Goal: Find contact information: Find contact information

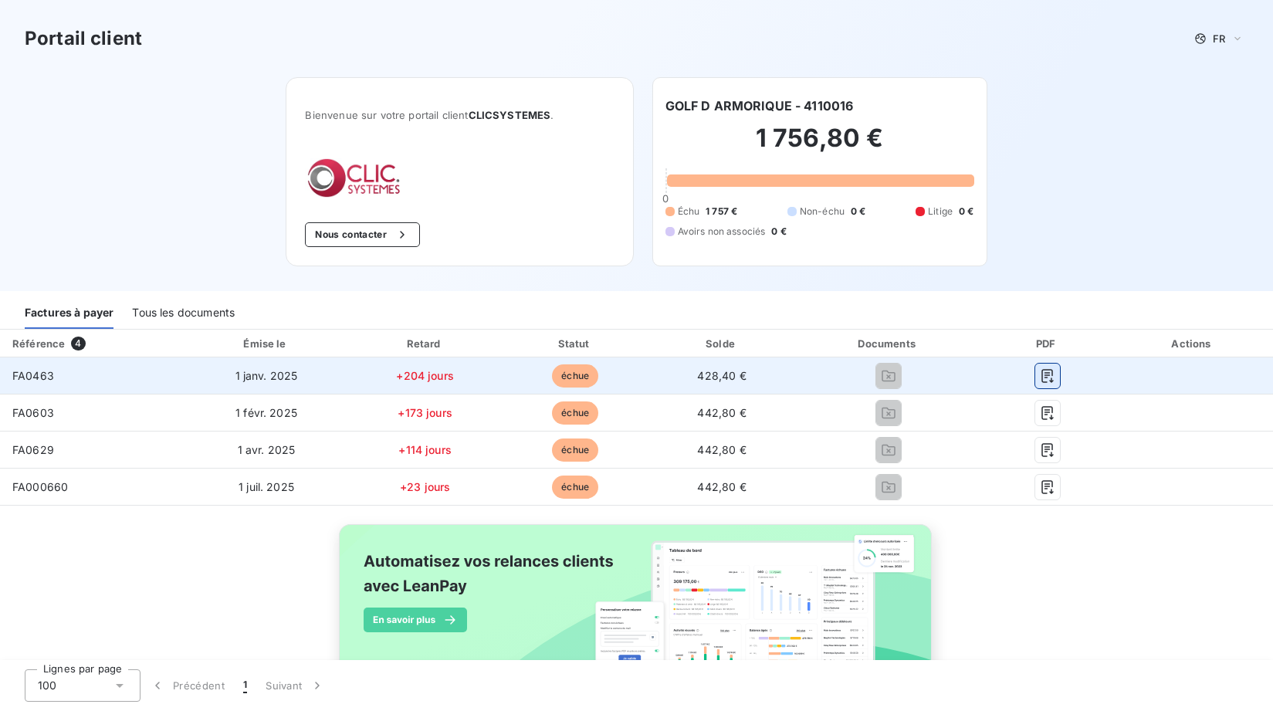
click at [1047, 370] on icon "button" at bounding box center [1048, 376] width 12 height 14
click at [1048, 378] on icon "button" at bounding box center [1047, 375] width 15 height 15
click at [1053, 378] on icon "button" at bounding box center [1047, 375] width 15 height 15
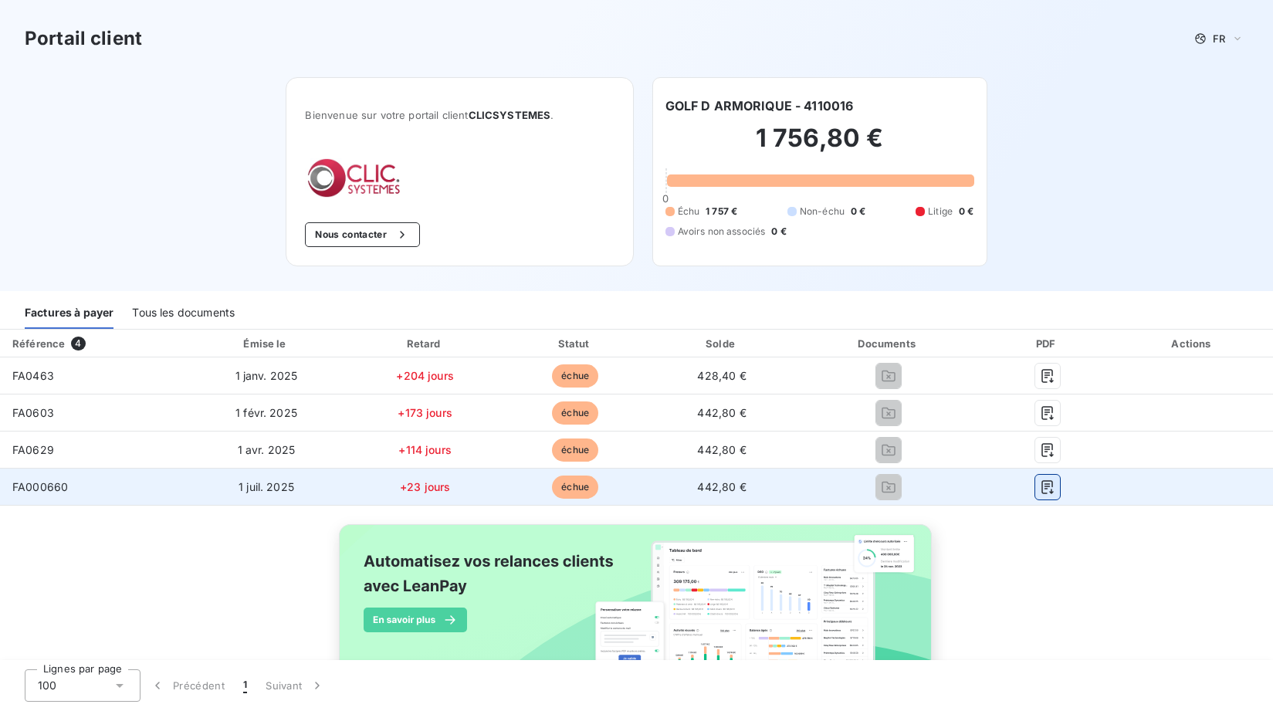
click at [1055, 483] on icon "button" at bounding box center [1047, 486] width 15 height 15
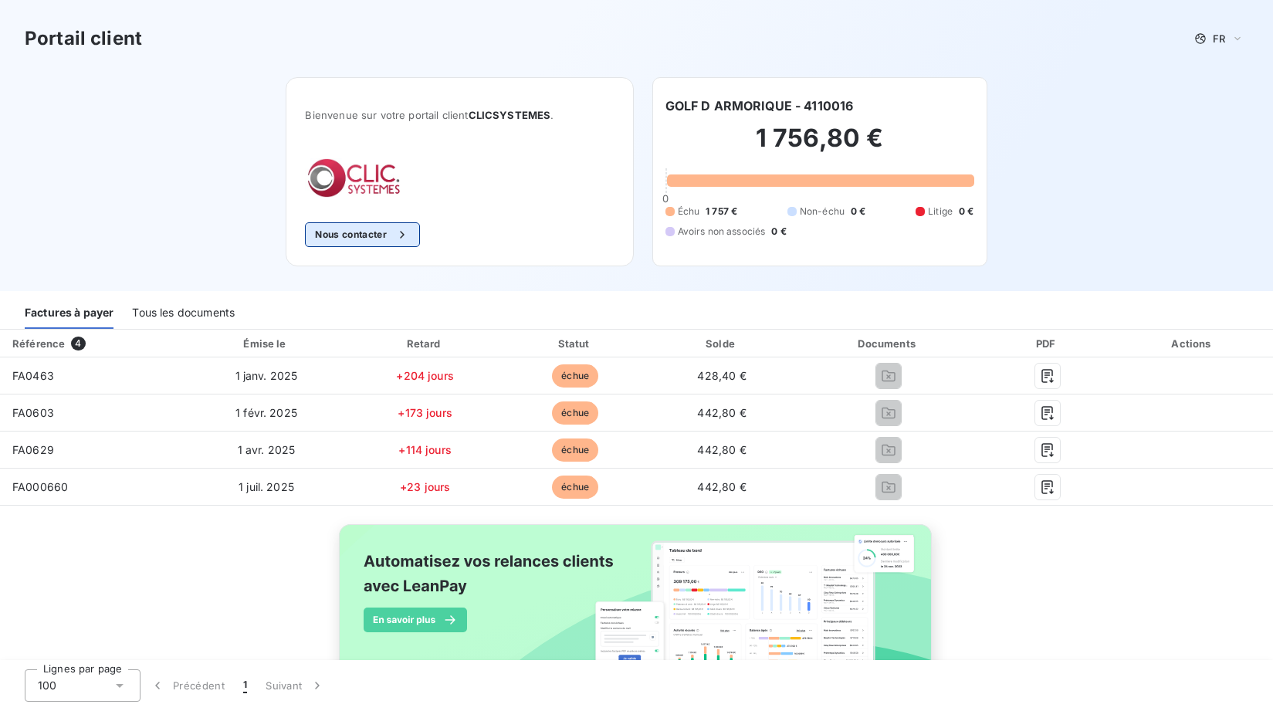
click at [370, 233] on button "Nous contacter" at bounding box center [362, 234] width 114 height 25
